Goal: Task Accomplishment & Management: Manage account settings

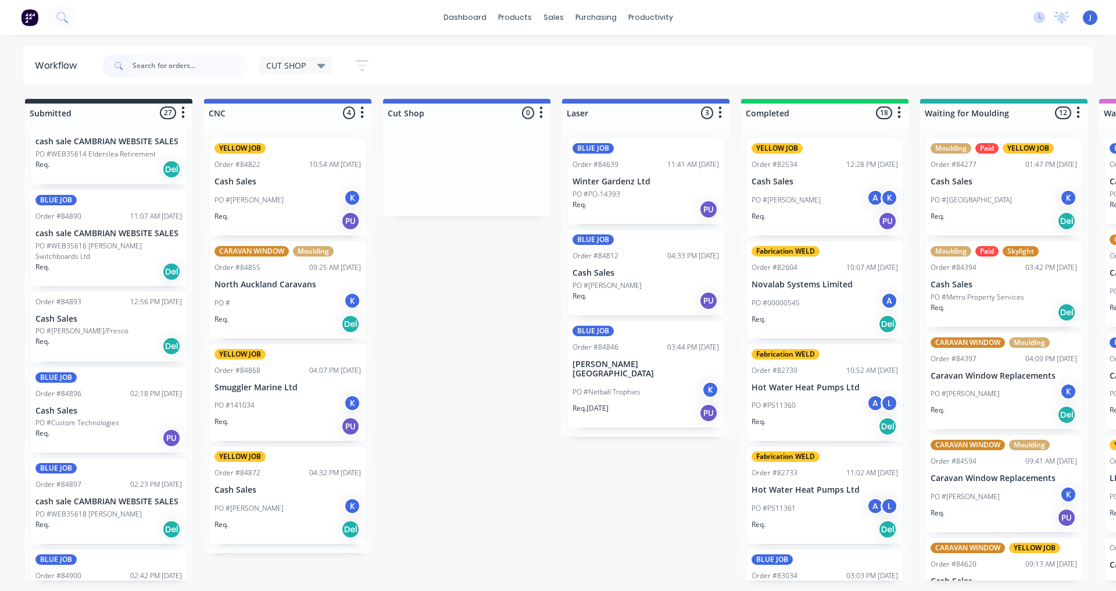
scroll to position [1916, 0]
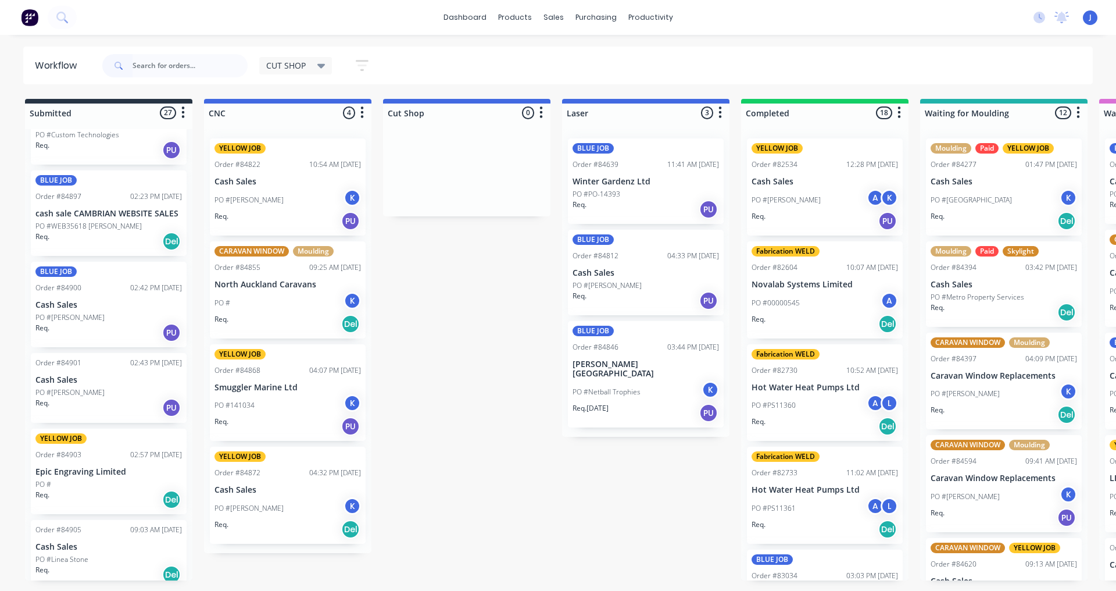
click at [101, 467] on div "YELLOW JOB Order #84903 02:57 PM [DATE] Epic Engraving Limited PO # Req. Del" at bounding box center [109, 470] width 156 height 85
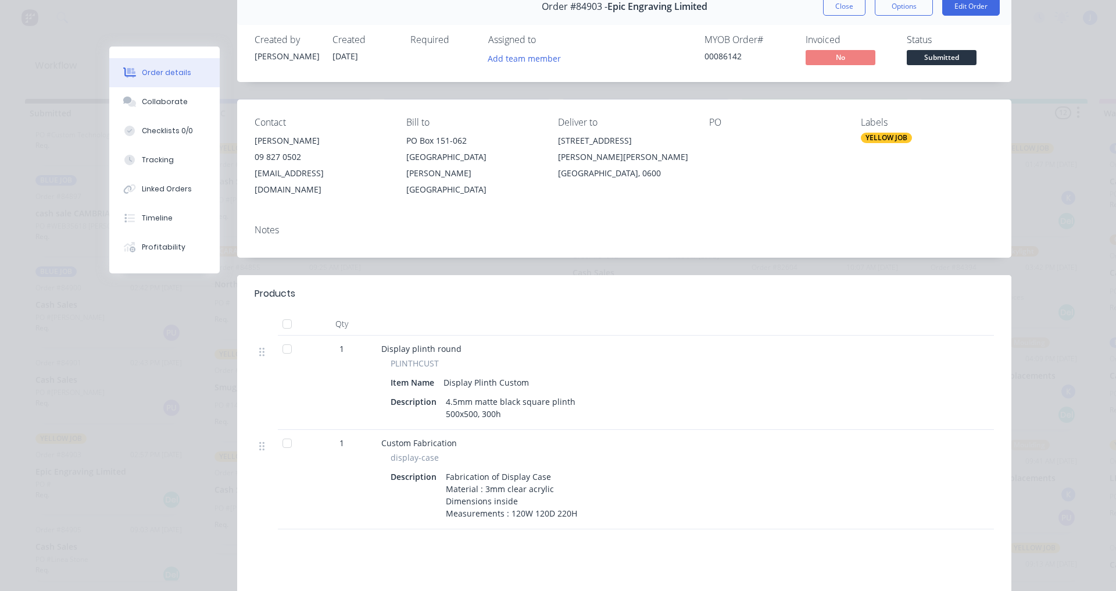
scroll to position [0, 0]
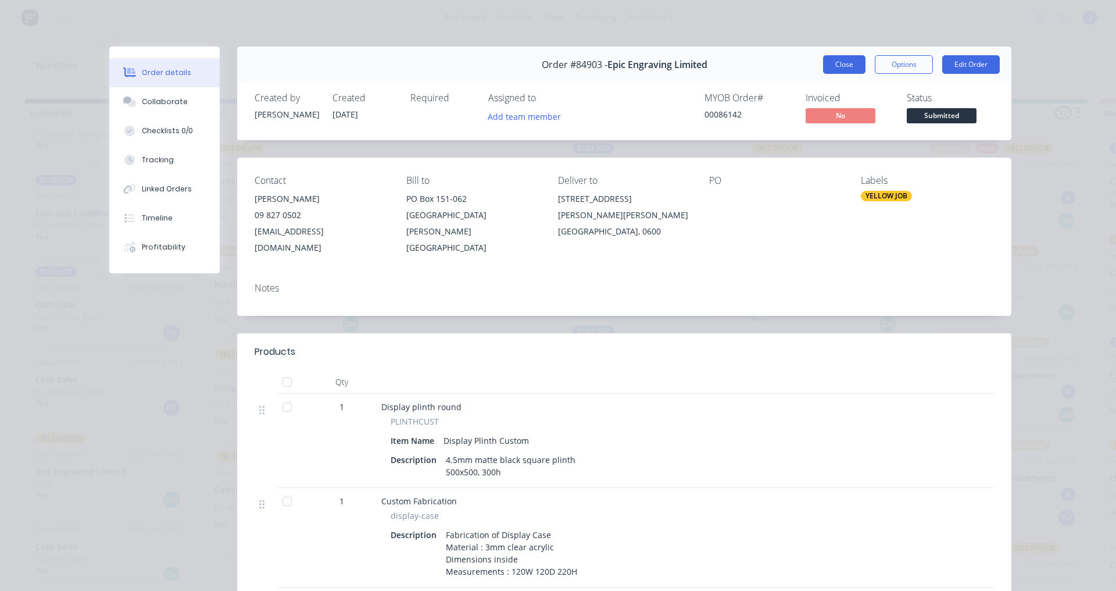
click at [831, 72] on button "Close" at bounding box center [844, 64] width 42 height 19
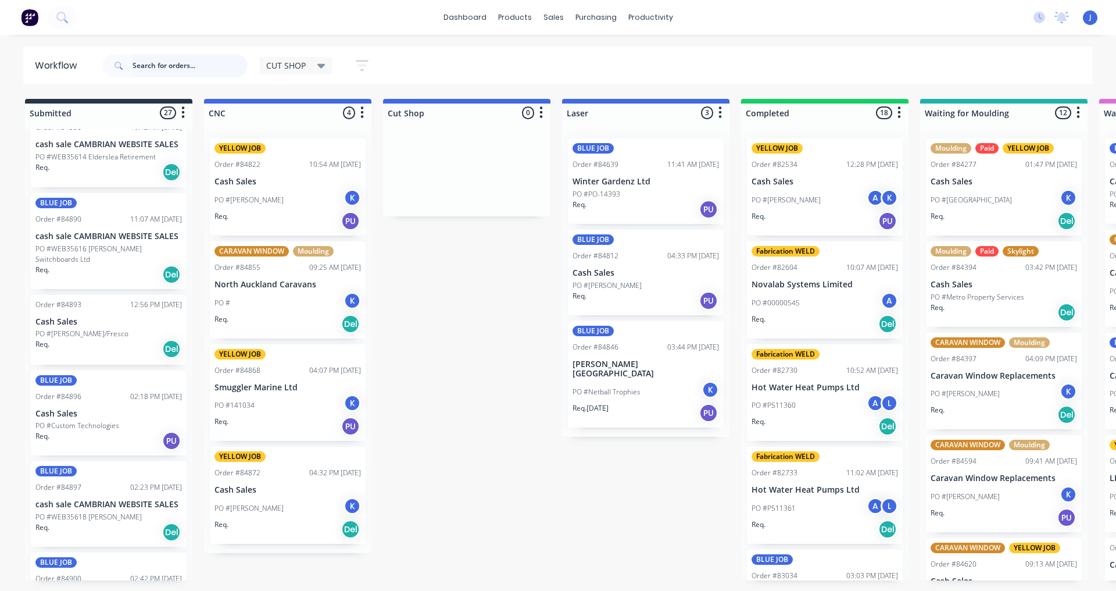
scroll to position [1334, 0]
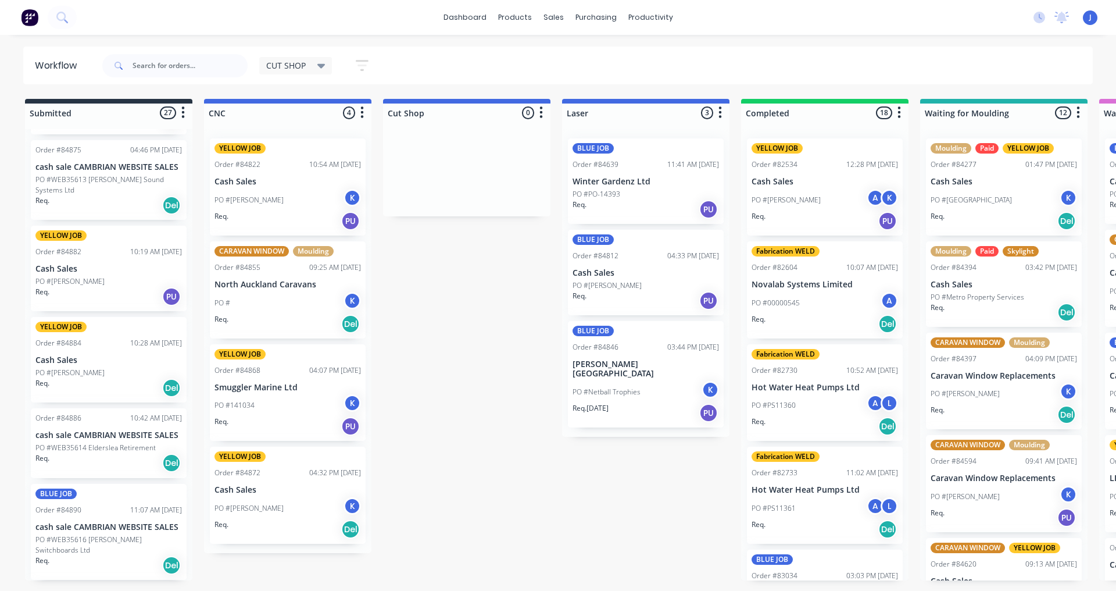
click at [108, 287] on div "Req. PU" at bounding box center [108, 297] width 146 height 20
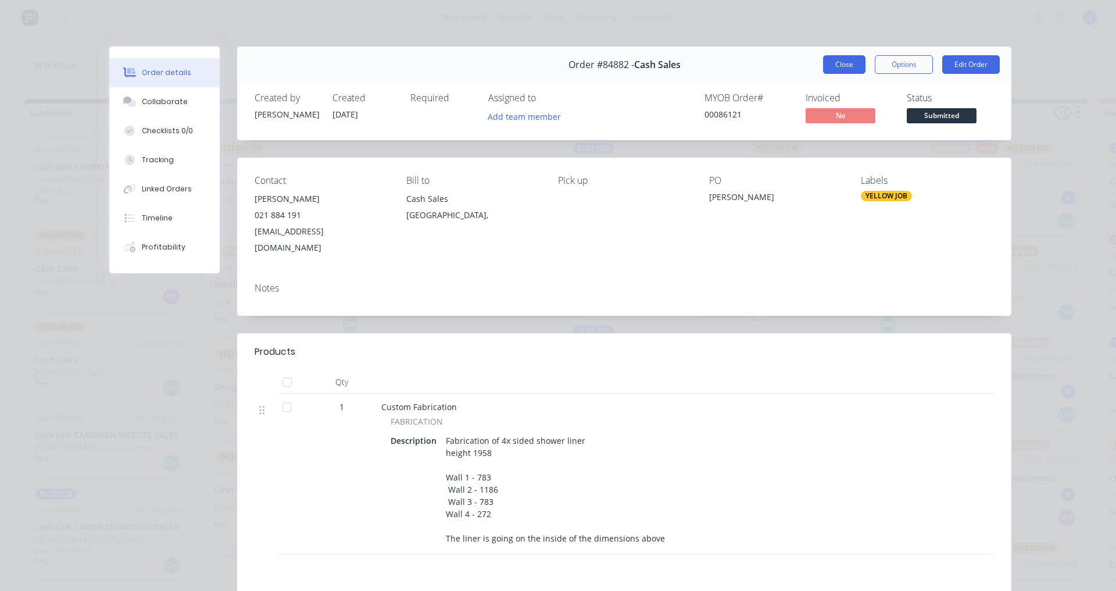
click at [839, 56] on button "Close" at bounding box center [844, 64] width 42 height 19
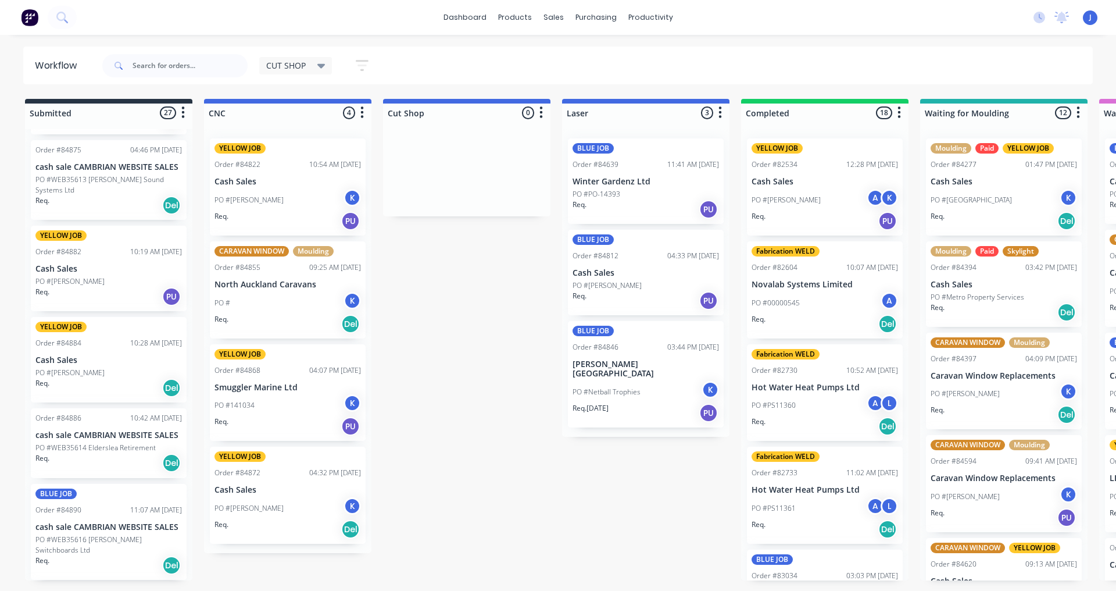
click at [104, 355] on p "Cash Sales" at bounding box center [108, 360] width 146 height 10
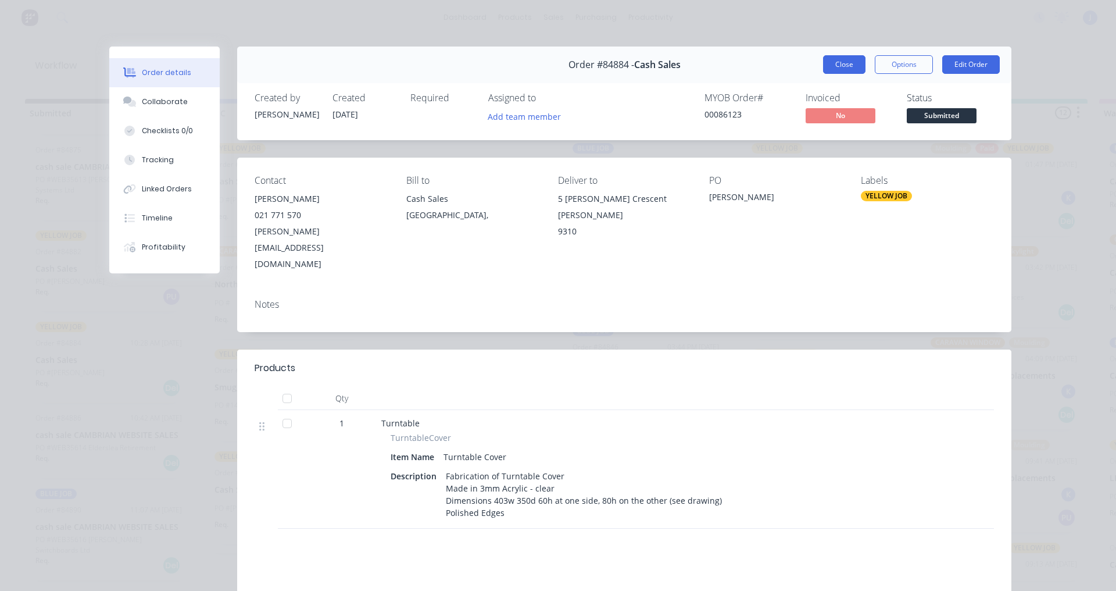
click at [836, 69] on button "Close" at bounding box center [844, 64] width 42 height 19
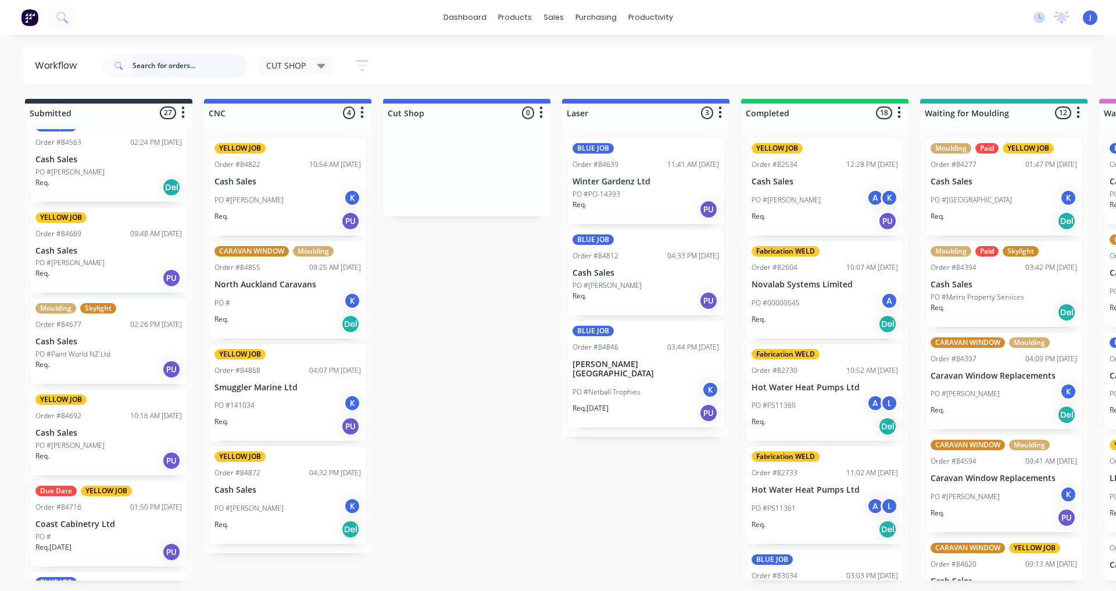
scroll to position [171, 0]
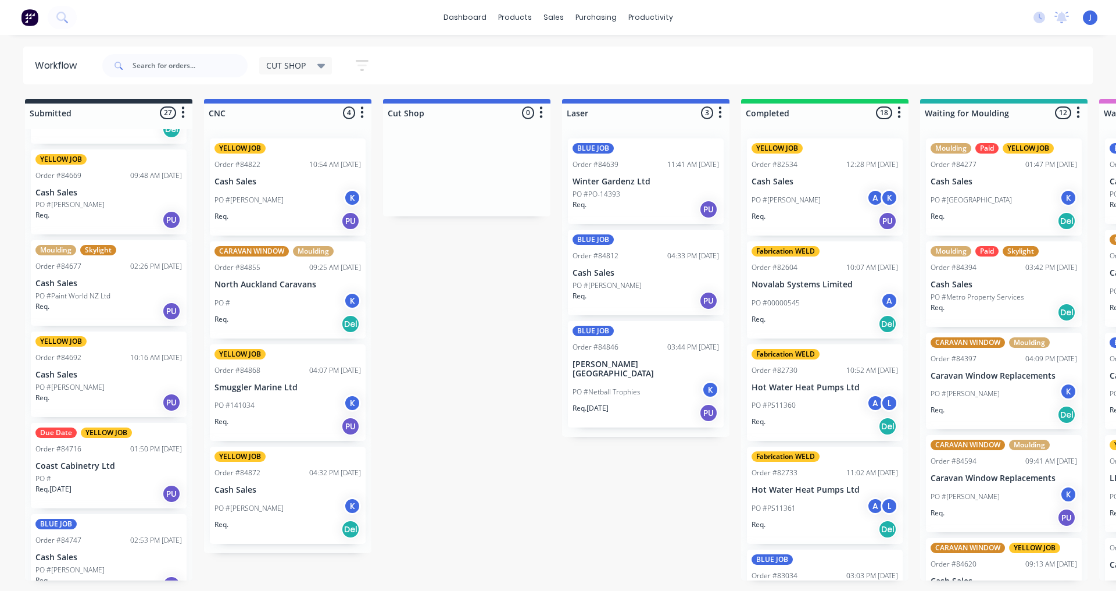
click at [101, 480] on div "PO #" at bounding box center [108, 478] width 146 height 10
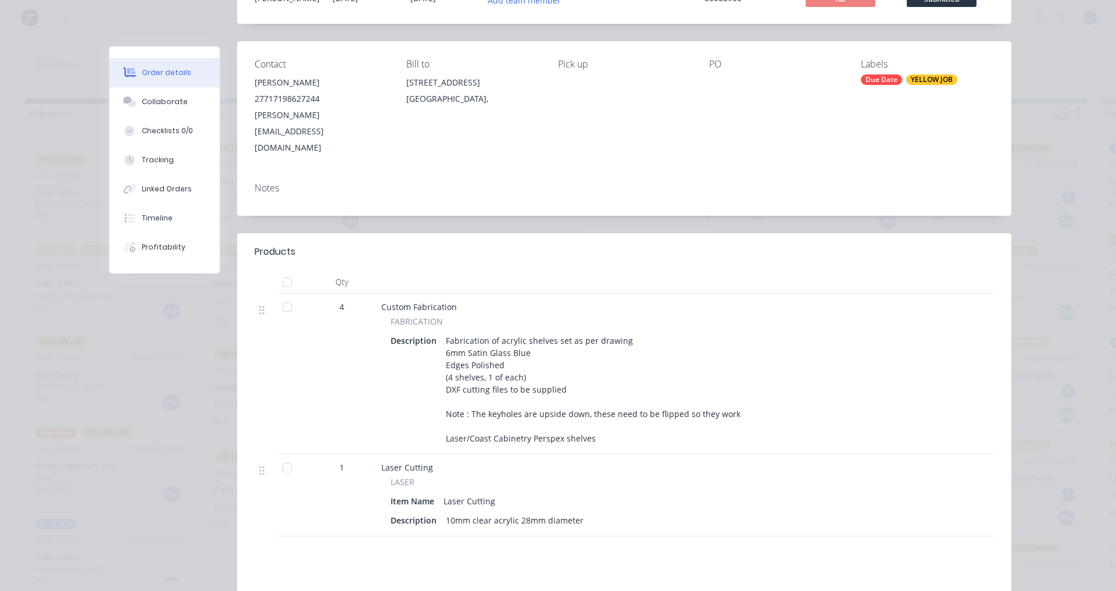
scroll to position [0, 0]
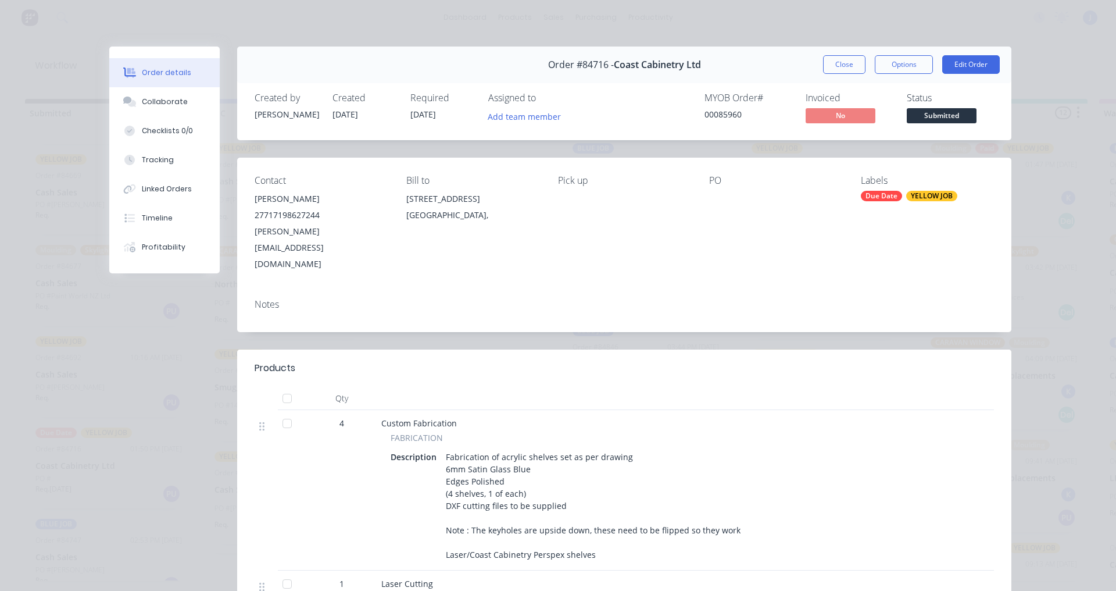
click at [537, 244] on div "Contact [PERSON_NAME] [PHONE_NUMBER] [PERSON_NAME][EMAIL_ADDRESS][DOMAIN_NAME] …" at bounding box center [624, 224] width 774 height 132
click at [839, 65] on button "Close" at bounding box center [844, 64] width 42 height 19
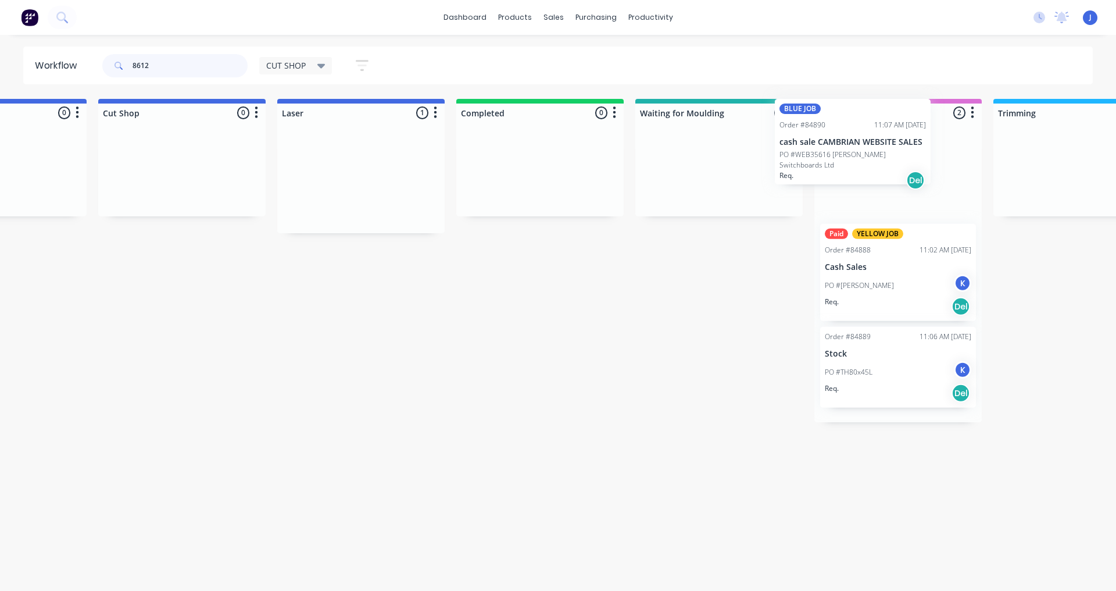
scroll to position [0, 288]
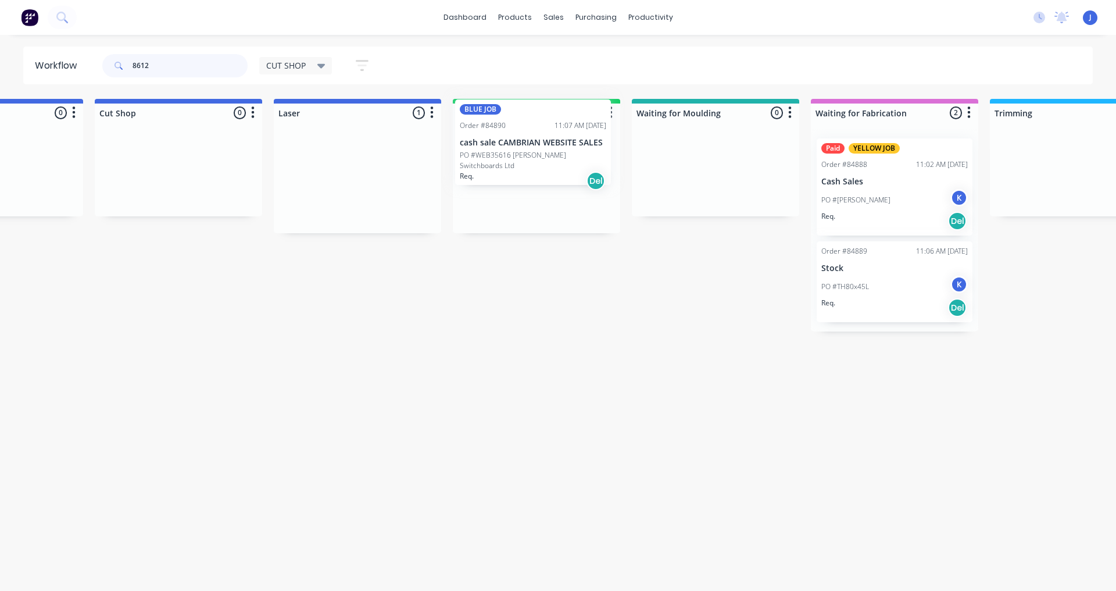
drag, startPoint x: 619, startPoint y: 206, endPoint x: 509, endPoint y: 174, distance: 115.0
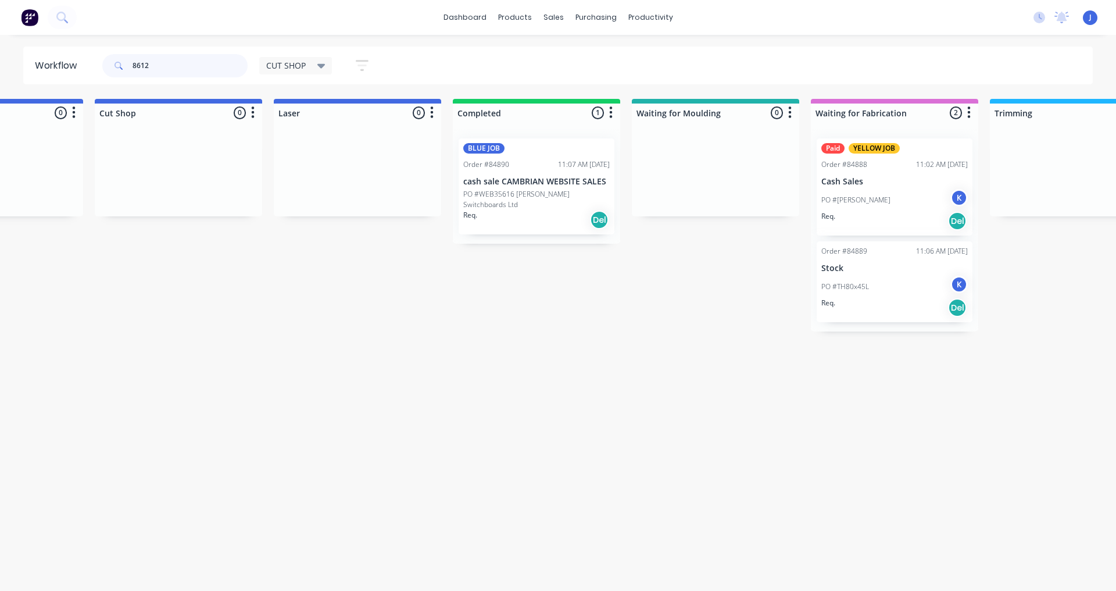
type input "8612"
click at [504, 166] on div "Order #84890" at bounding box center [486, 164] width 46 height 10
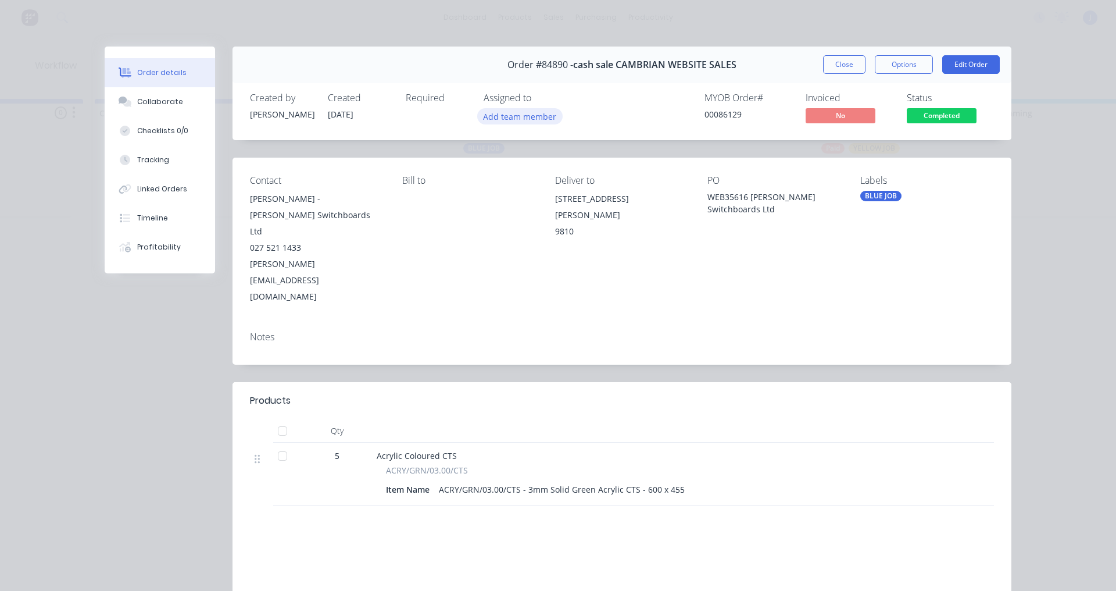
click at [485, 118] on button "Add team member" at bounding box center [519, 116] width 85 height 16
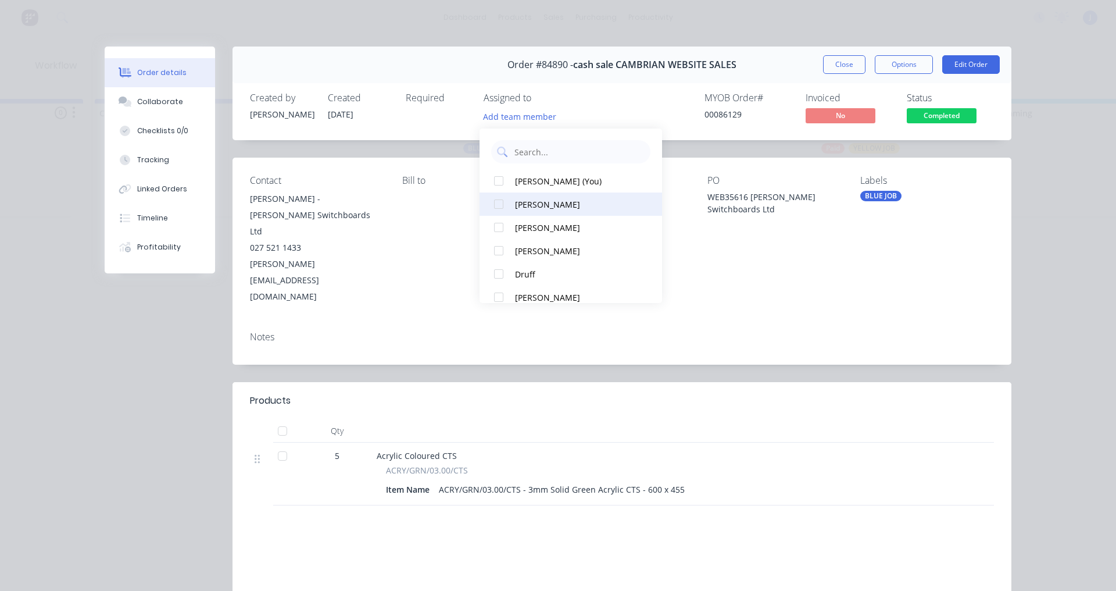
click at [498, 209] on div at bounding box center [498, 203] width 23 height 23
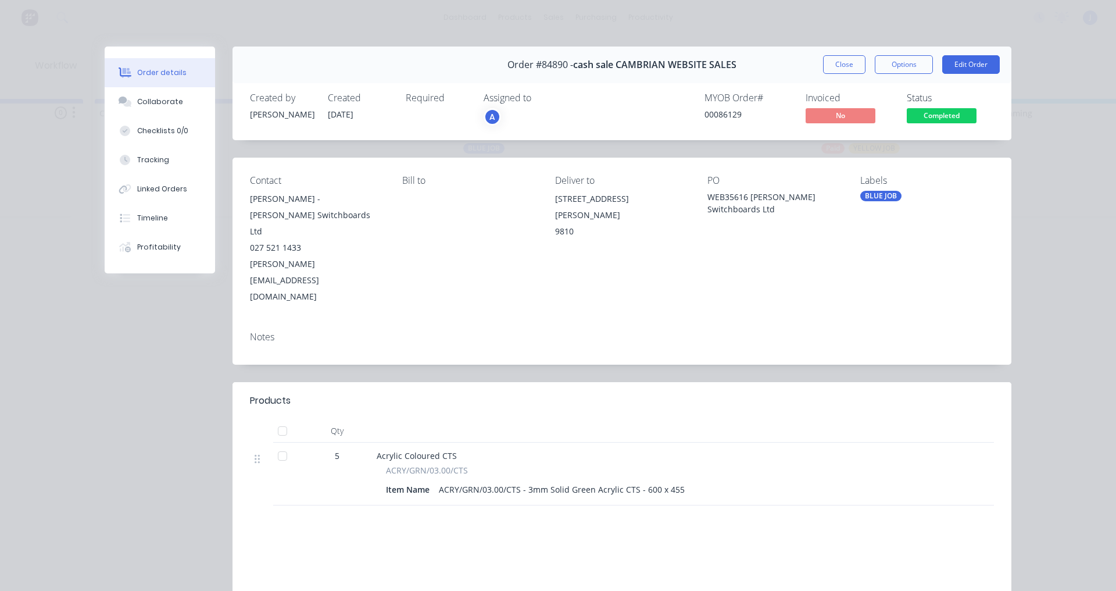
click at [714, 491] on div "Products Qty 5 Acrylic Coloured CTS ACRY/GRN/03.00/CTS Item Name ACRY/GRN/03.00…" at bounding box center [622, 538] width 779 height 313
click at [832, 56] on button "Close" at bounding box center [844, 64] width 42 height 19
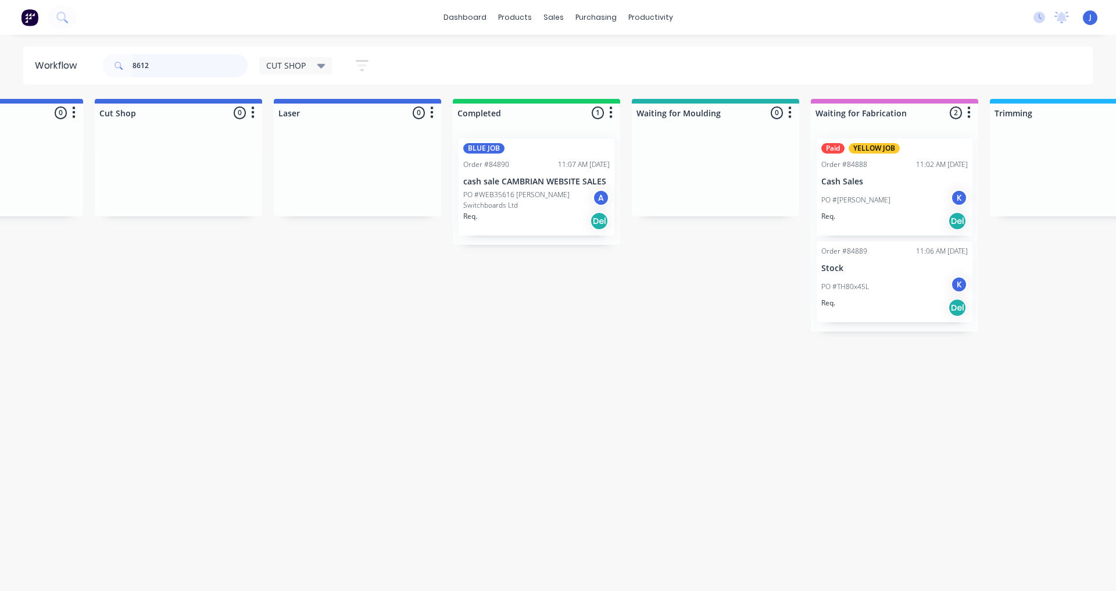
scroll to position [0, 0]
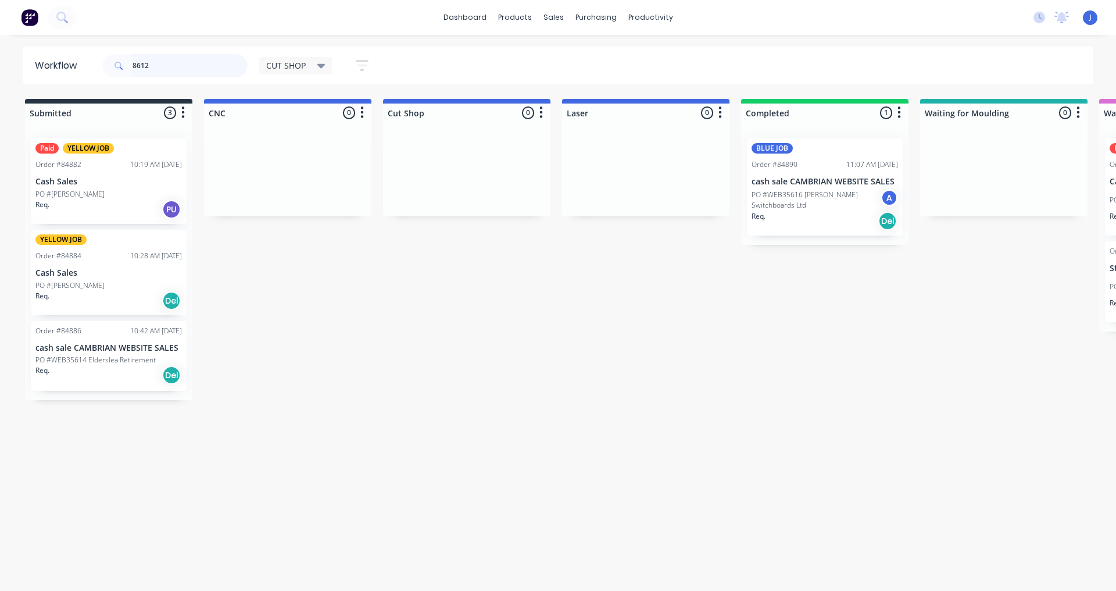
drag, startPoint x: 181, startPoint y: 62, endPoint x: 143, endPoint y: 156, distance: 101.7
click at [67, 72] on header "Workflow 8612 CUT SHOP Save new view None edit CUT SHOP (Default) edit DISPATCH…" at bounding box center [558, 66] width 1070 height 38
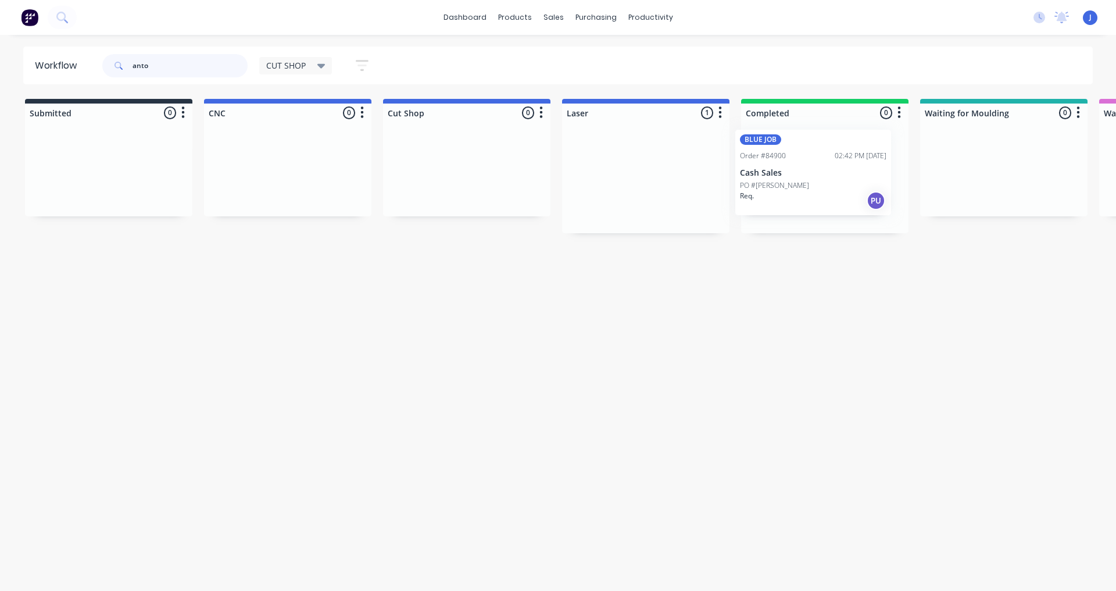
drag, startPoint x: 625, startPoint y: 206, endPoint x: 801, endPoint y: 203, distance: 175.6
type input "anto"
click at [805, 189] on div "PO #[PERSON_NAME]" at bounding box center [825, 194] width 146 height 10
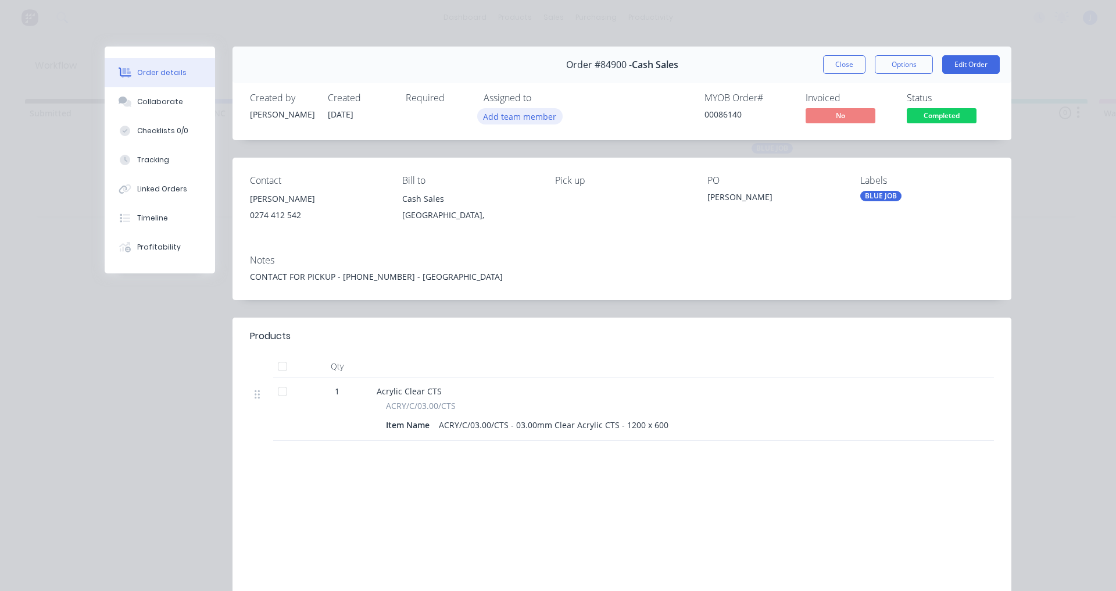
click at [509, 120] on button "Add team member" at bounding box center [519, 116] width 85 height 16
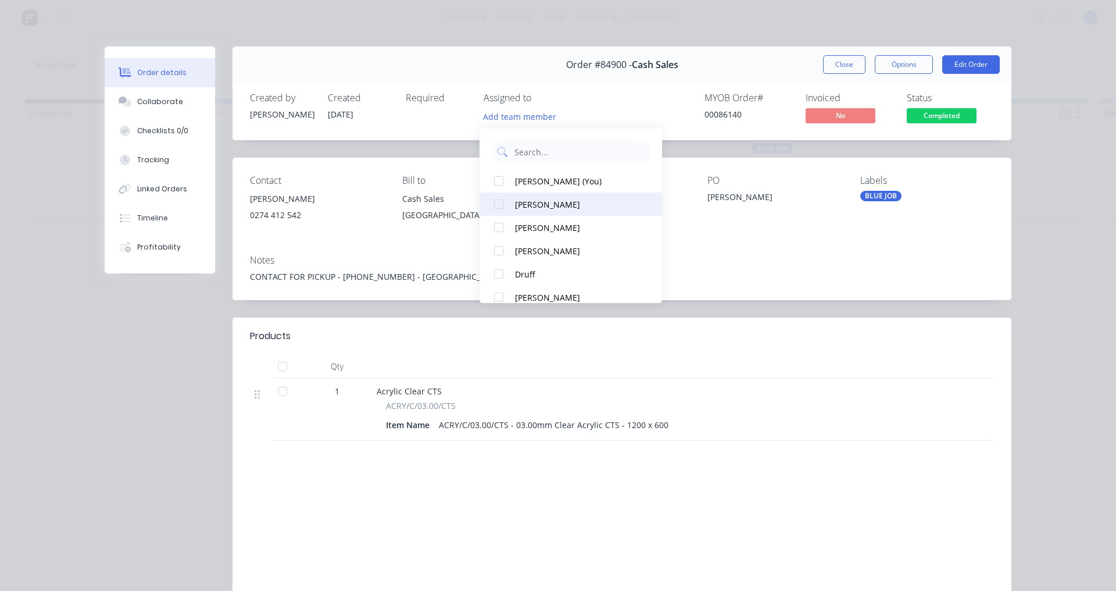
click at [505, 202] on div at bounding box center [498, 203] width 23 height 23
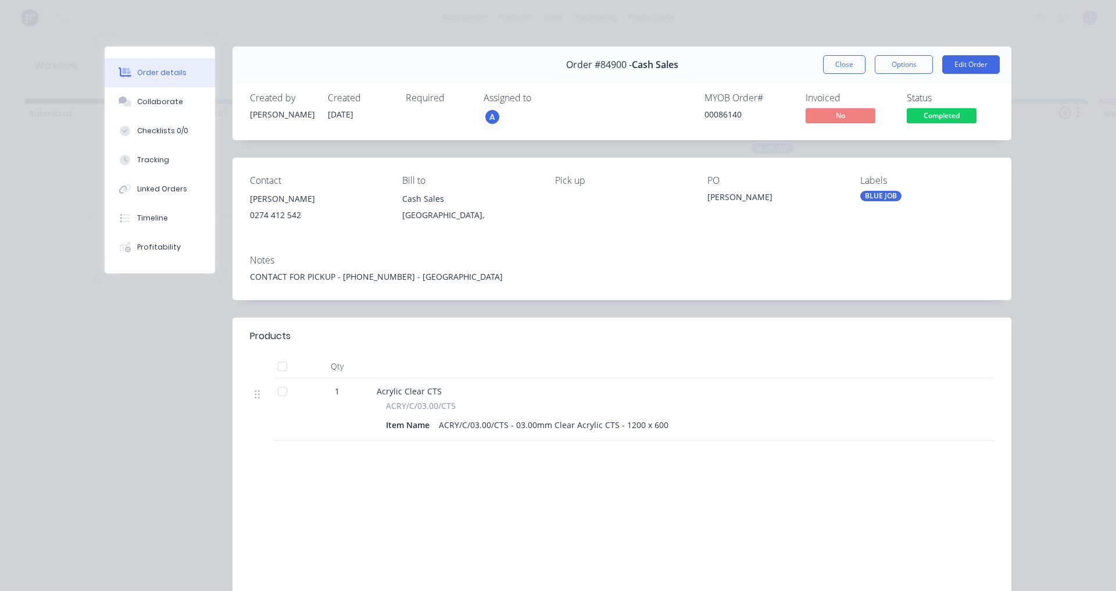
click at [663, 98] on div "MYOB Order # 00086140 Invoiced No Status Completed" at bounding box center [797, 109] width 394 height 34
click at [837, 65] on button "Close" at bounding box center [844, 64] width 42 height 19
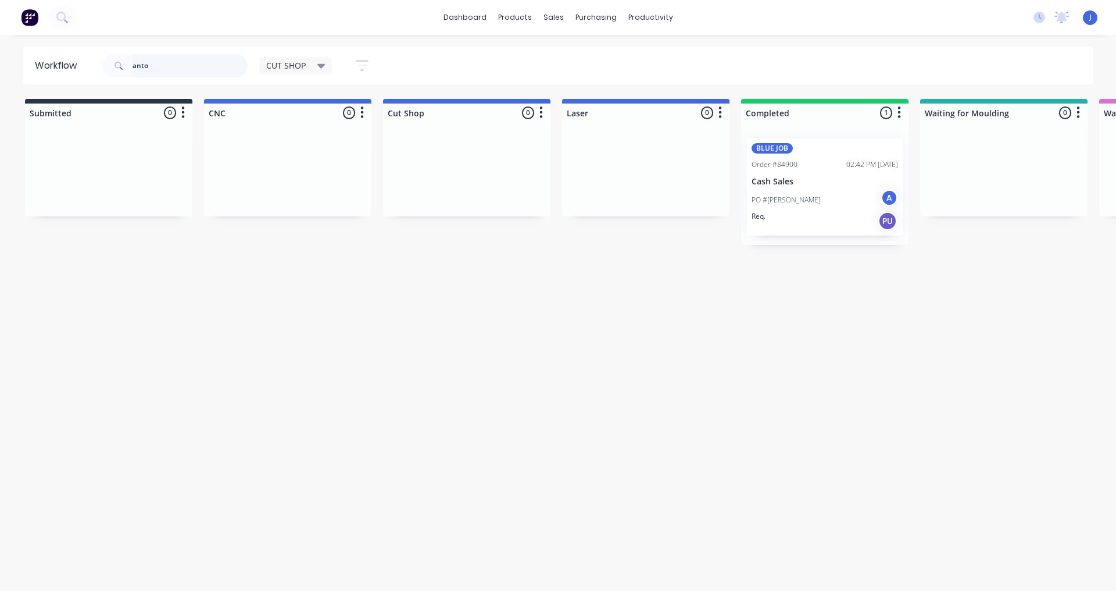
drag, startPoint x: 162, startPoint y: 68, endPoint x: 52, endPoint y: 90, distance: 111.5
click at [52, 90] on div "Workflow anto CUT SHOP Save new view None edit CUT SHOP (Default) edit DISPATCH…" at bounding box center [558, 307] width 1116 height 521
